Goal: Task Accomplishment & Management: Use online tool/utility

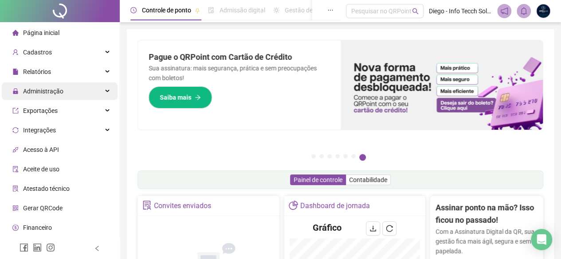
click at [56, 94] on span "Administração" at bounding box center [43, 91] width 40 height 7
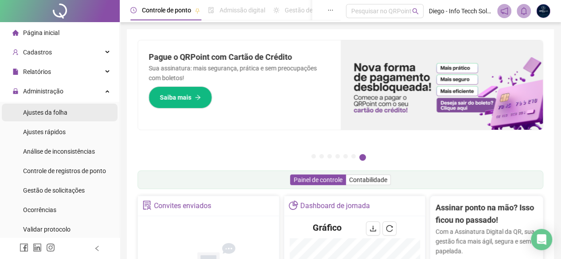
click at [67, 115] on li "Ajustes da folha" at bounding box center [60, 113] width 116 height 18
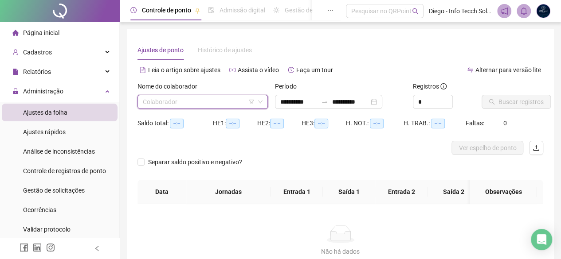
click at [192, 103] on input "search" at bounding box center [199, 101] width 112 height 13
click at [312, 112] on div "**********" at bounding box center [339, 99] width 137 height 35
type input "**********"
click at [235, 102] on input "search" at bounding box center [199, 101] width 112 height 13
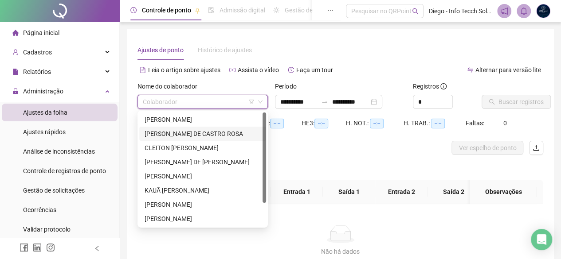
click at [208, 132] on div "[PERSON_NAME] DE CASTRO ROSA" at bounding box center [203, 134] width 116 height 10
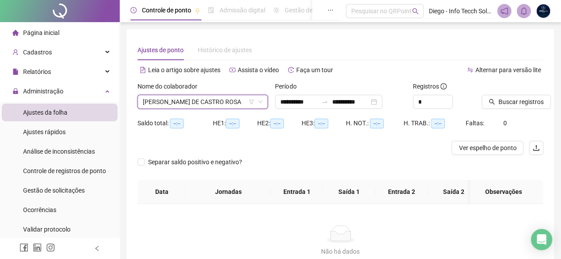
click at [206, 107] on span "[PERSON_NAME] DE CASTRO ROSA" at bounding box center [203, 101] width 120 height 13
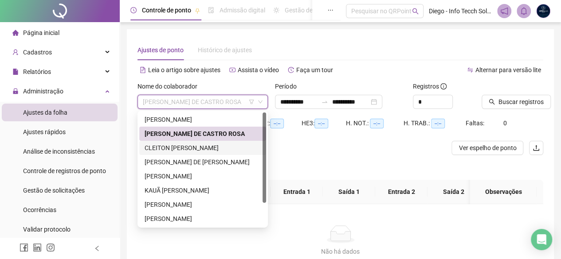
click at [211, 146] on div "CLEITON [PERSON_NAME]" at bounding box center [203, 148] width 116 height 10
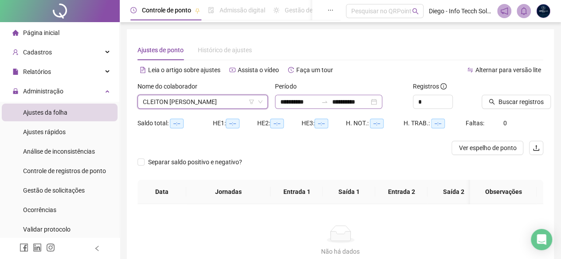
click at [382, 104] on div "**********" at bounding box center [328, 102] width 107 height 14
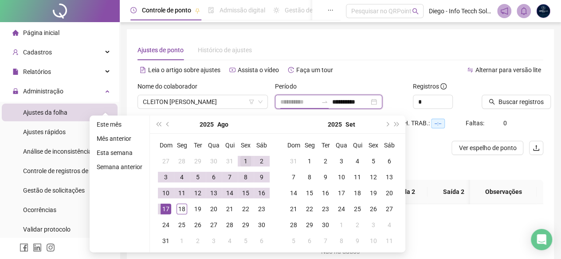
type input "**********"
click at [240, 157] on div "1" at bounding box center [245, 161] width 11 height 11
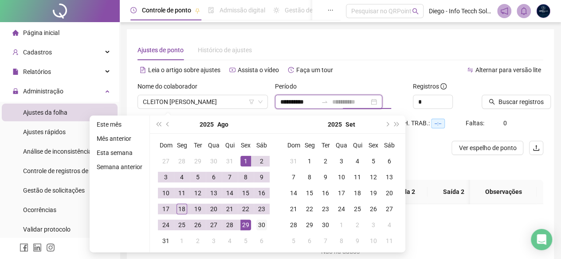
type input "**********"
click at [258, 222] on div "30" at bounding box center [261, 225] width 11 height 11
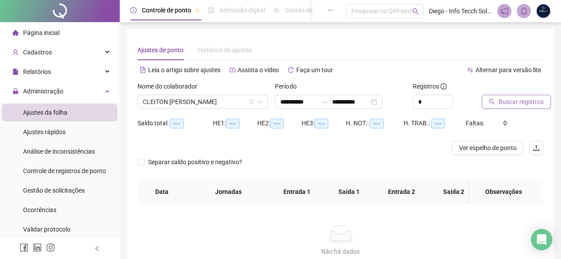
click at [498, 104] on button "Buscar registros" at bounding box center [516, 102] width 69 height 14
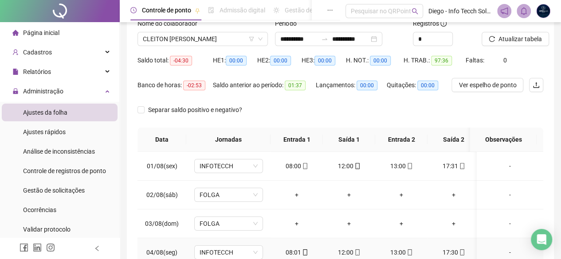
scroll to position [16, 0]
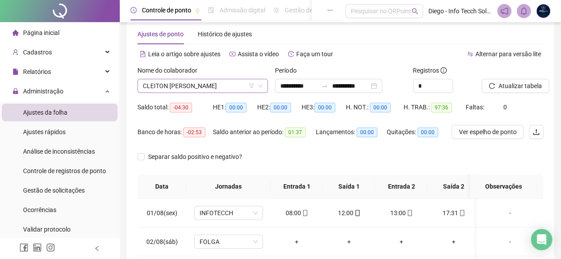
click at [206, 91] on div "Nome do colaborador CLEITON [PERSON_NAME]" at bounding box center [202, 83] width 137 height 35
click at [208, 87] on span "CLEITON [PERSON_NAME]" at bounding box center [203, 85] width 120 height 13
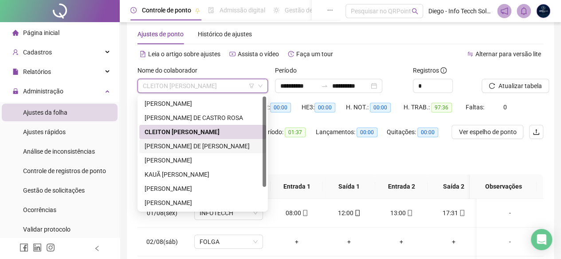
click at [198, 144] on div "[PERSON_NAME] DE [PERSON_NAME]" at bounding box center [203, 146] width 116 height 10
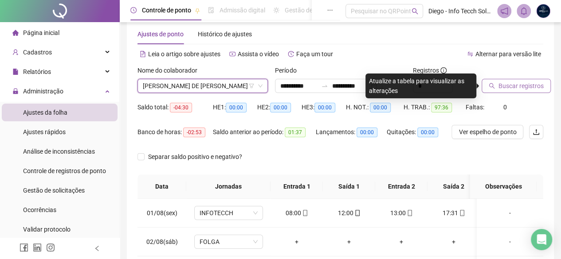
click at [490, 88] on icon "search" at bounding box center [492, 86] width 6 height 6
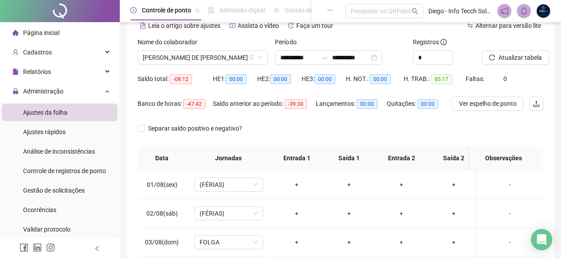
scroll to position [0, 0]
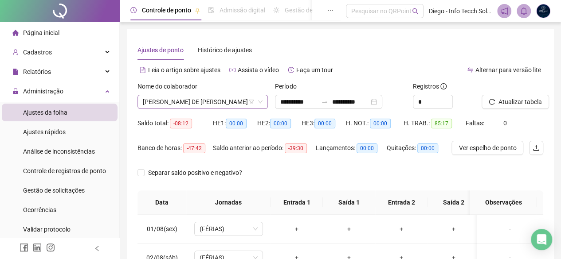
click at [206, 104] on span "[PERSON_NAME] DE [PERSON_NAME]" at bounding box center [203, 101] width 120 height 13
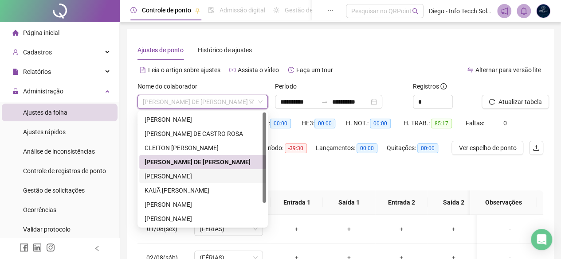
click at [227, 170] on div "[PERSON_NAME]" at bounding box center [202, 176] width 127 height 14
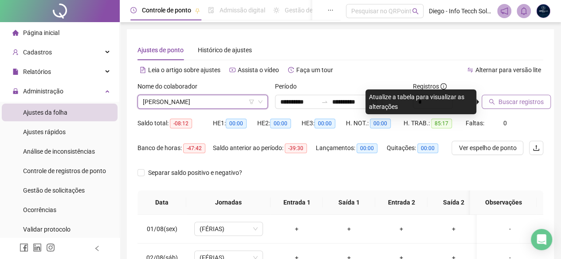
click at [498, 100] on span "Buscar registros" at bounding box center [520, 102] width 45 height 10
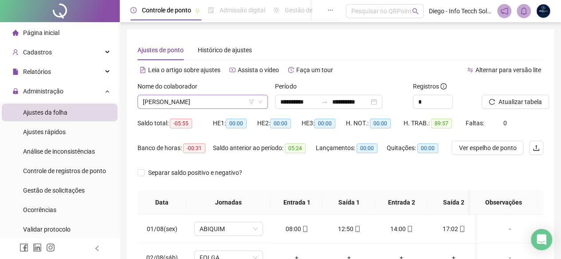
click at [236, 106] on span "[PERSON_NAME]" at bounding box center [203, 101] width 120 height 13
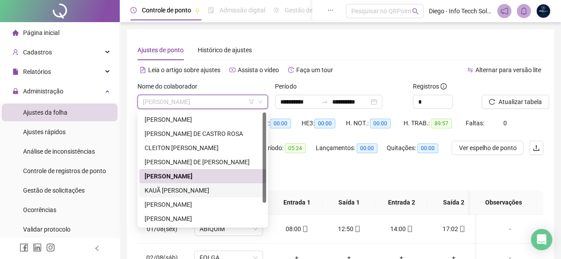
click at [242, 191] on div "KAUÃ [PERSON_NAME]" at bounding box center [203, 191] width 116 height 10
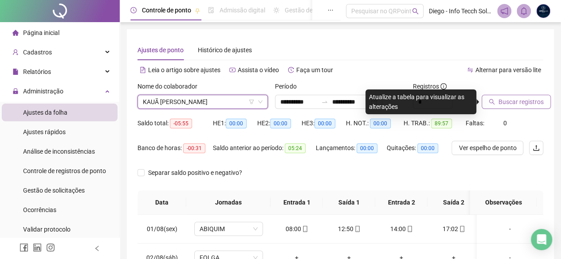
click at [518, 100] on span "Buscar registros" at bounding box center [520, 102] width 45 height 10
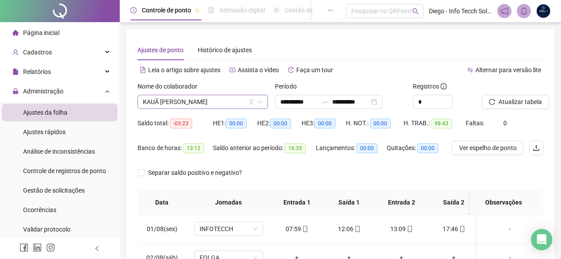
click at [205, 103] on span "KAUÃ [PERSON_NAME]" at bounding box center [203, 101] width 120 height 13
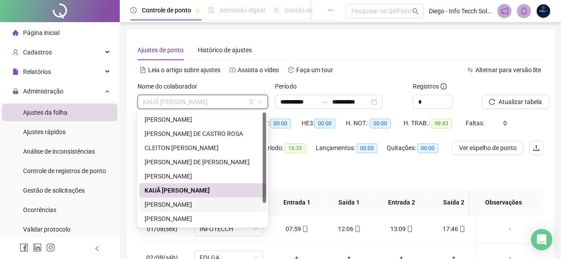
click at [210, 203] on div "[PERSON_NAME]" at bounding box center [203, 205] width 116 height 10
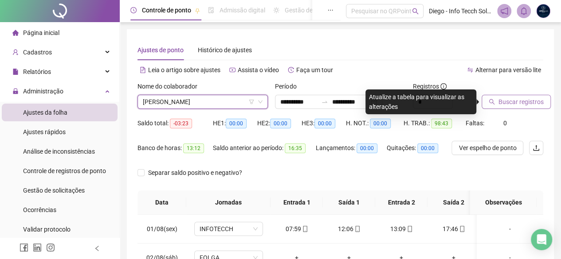
click at [504, 98] on span "Buscar registros" at bounding box center [520, 102] width 45 height 10
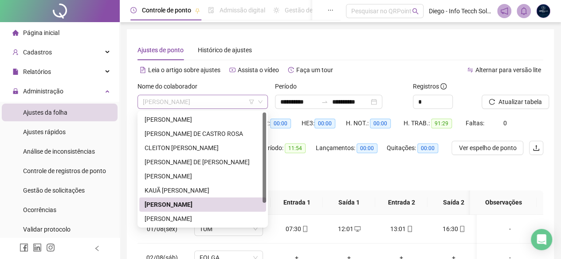
click at [220, 104] on span "[PERSON_NAME]" at bounding box center [203, 101] width 120 height 13
click at [229, 219] on div "[PERSON_NAME]" at bounding box center [203, 219] width 116 height 10
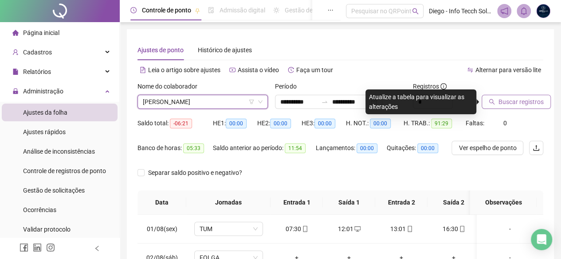
click at [508, 97] on button "Buscar registros" at bounding box center [516, 102] width 69 height 14
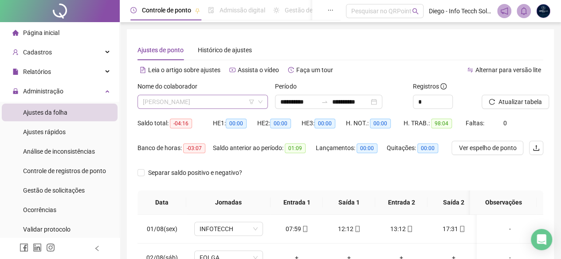
click at [193, 106] on span "[PERSON_NAME]" at bounding box center [203, 101] width 120 height 13
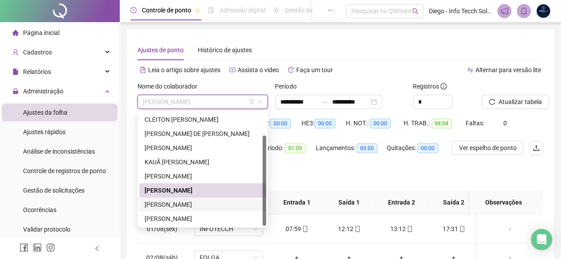
click at [212, 203] on div "[PERSON_NAME]" at bounding box center [203, 205] width 116 height 10
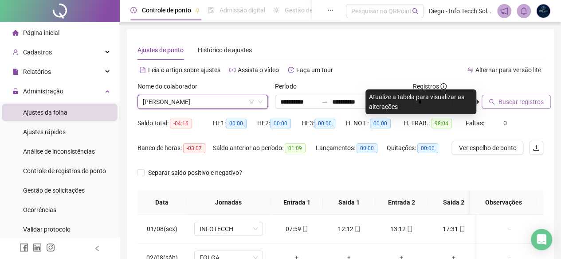
click at [504, 95] on button "Buscar registros" at bounding box center [516, 102] width 69 height 14
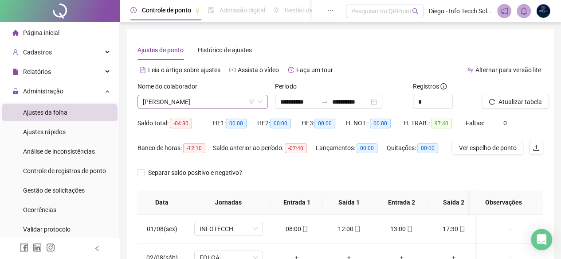
click at [195, 100] on span "[PERSON_NAME]" at bounding box center [203, 101] width 120 height 13
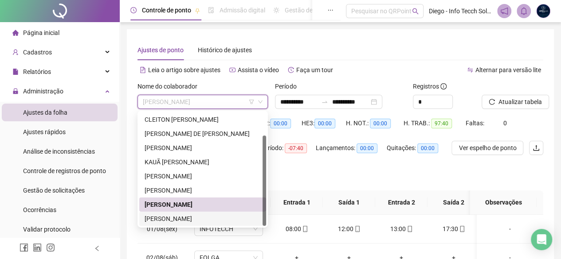
click at [238, 218] on div "[PERSON_NAME]" at bounding box center [203, 219] width 116 height 10
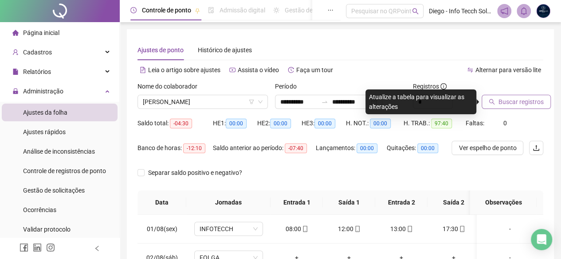
click at [504, 106] on span "Buscar registros" at bounding box center [520, 102] width 45 height 10
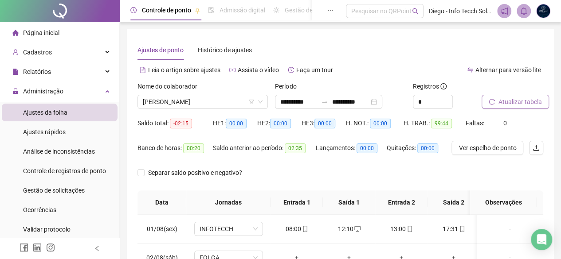
click at [213, 94] on div "Nome do colaborador" at bounding box center [202, 88] width 130 height 13
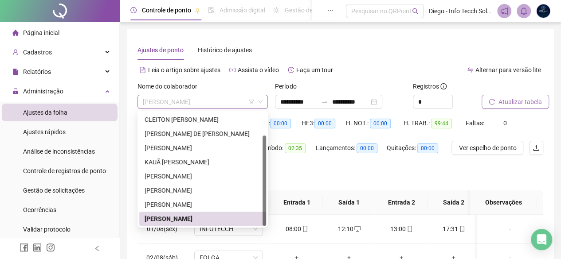
click at [213, 104] on span "[PERSON_NAME]" at bounding box center [203, 101] width 120 height 13
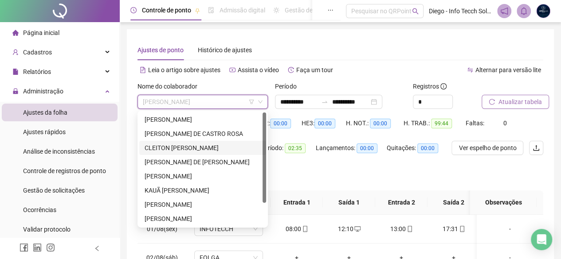
click at [217, 145] on div "CLEITON [PERSON_NAME]" at bounding box center [203, 148] width 116 height 10
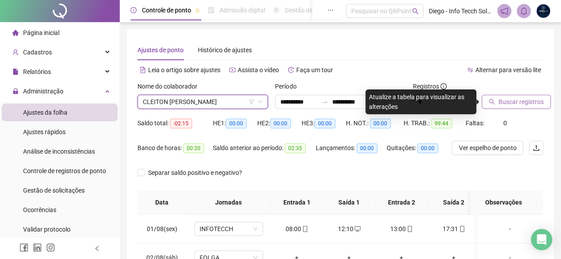
click at [507, 99] on span "Buscar registros" at bounding box center [520, 102] width 45 height 10
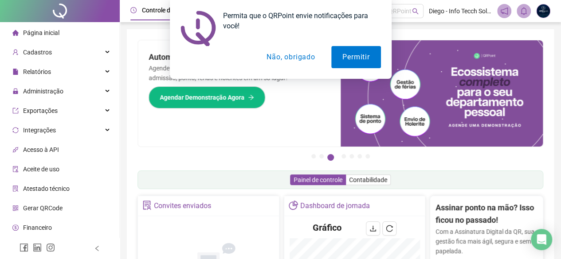
click at [309, 60] on button "Não, obrigado" at bounding box center [290, 57] width 71 height 22
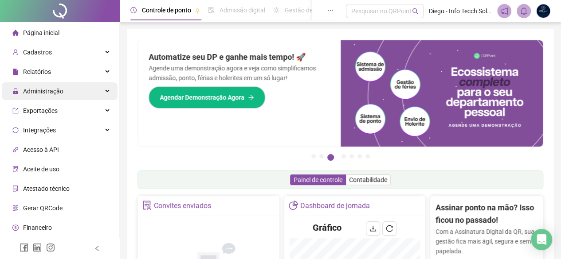
click at [49, 95] on span "Administração" at bounding box center [43, 91] width 40 height 7
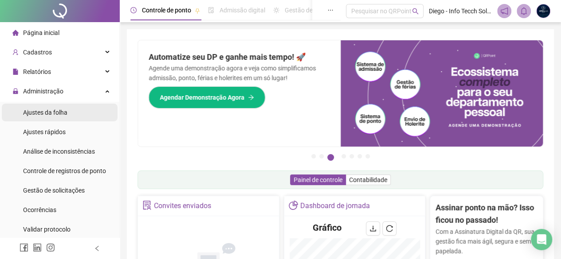
click at [75, 118] on li "Ajustes da folha" at bounding box center [60, 113] width 116 height 18
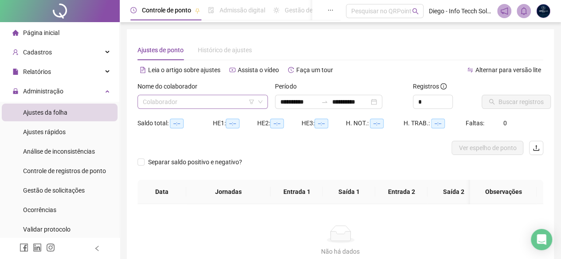
click at [174, 103] on input "search" at bounding box center [199, 101] width 112 height 13
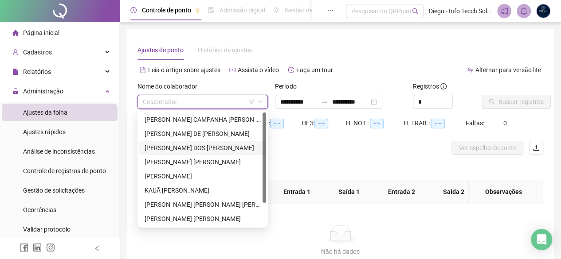
click at [176, 142] on div "CLEITON [PERSON_NAME]" at bounding box center [202, 148] width 127 height 14
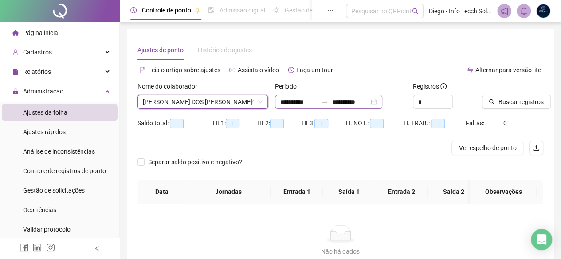
click at [382, 100] on div "**********" at bounding box center [328, 102] width 107 height 14
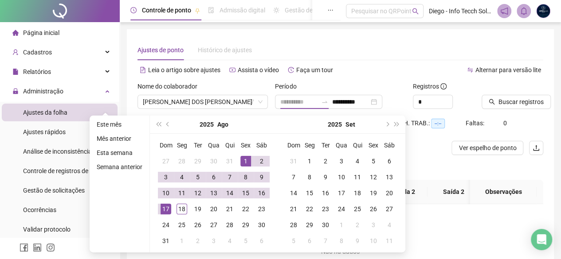
click at [247, 156] on div "1" at bounding box center [245, 161] width 11 height 11
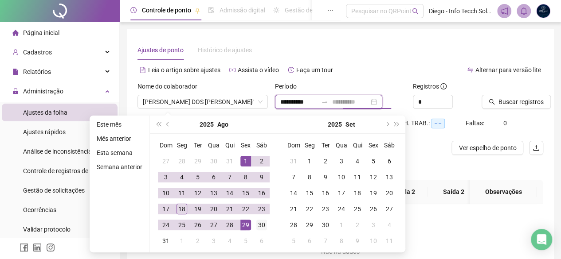
type input "**********"
click at [256, 225] on div "30" at bounding box center [261, 225] width 11 height 11
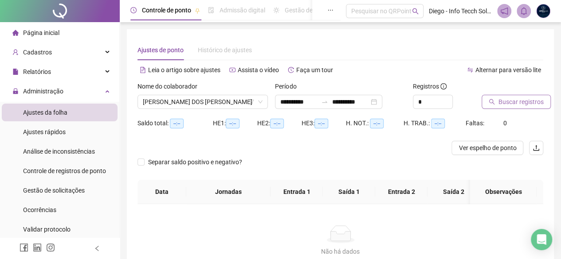
click at [491, 107] on button "Buscar registros" at bounding box center [516, 102] width 69 height 14
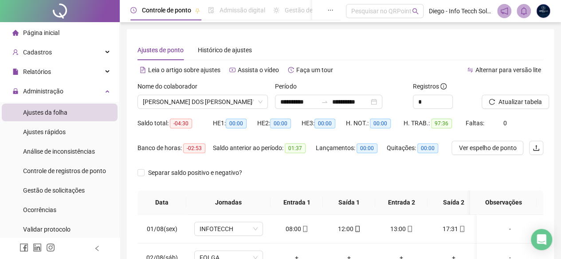
click at [482, 95] on button "Atualizar tabela" at bounding box center [515, 102] width 67 height 14
